Goal: Browse casually

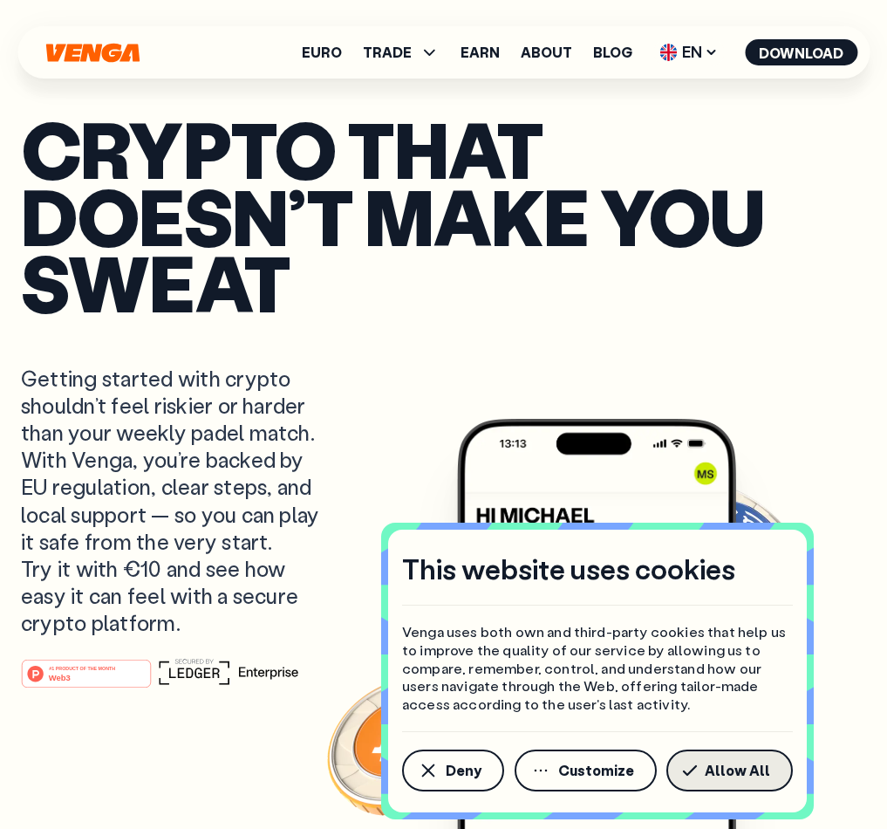
click at [734, 773] on span "Allow All" at bounding box center [737, 770] width 65 height 14
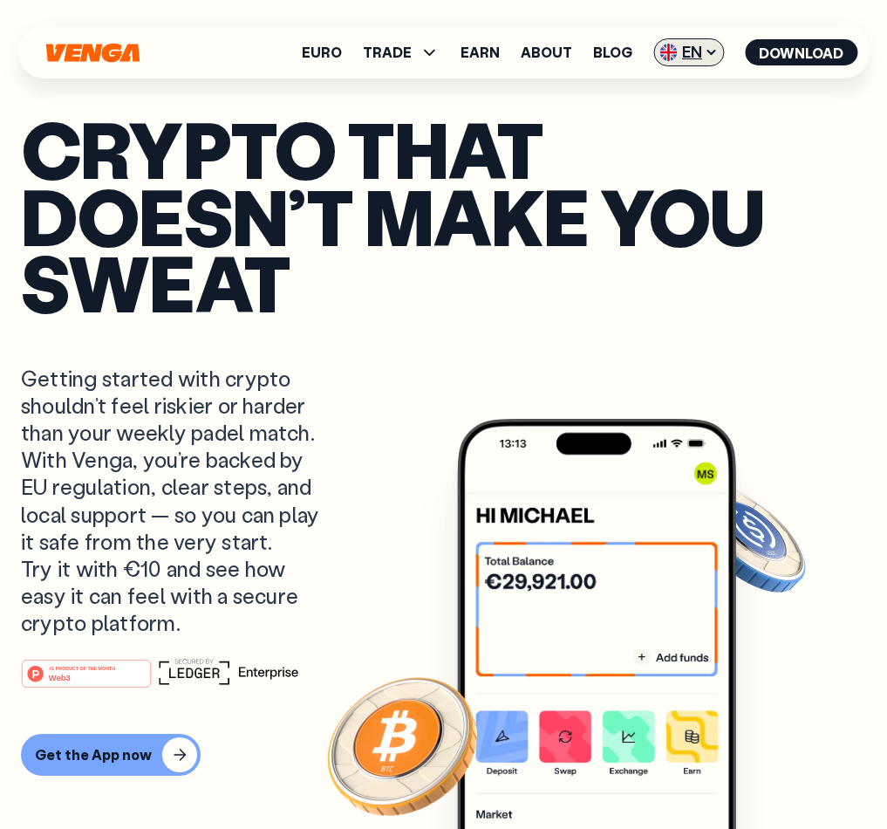
click at [700, 49] on span "EN" at bounding box center [688, 52] width 71 height 28
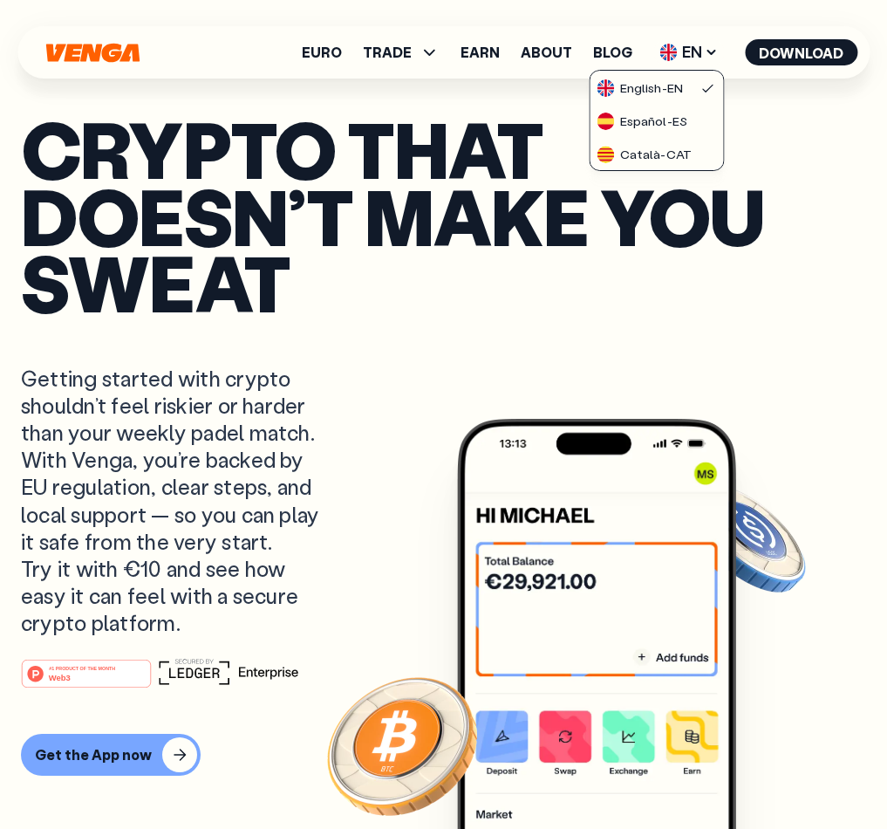
click at [791, 165] on h1 "Crypto that doesn’t make you sweat" at bounding box center [443, 215] width 845 height 201
